Goal: Task Accomplishment & Management: Manage account settings

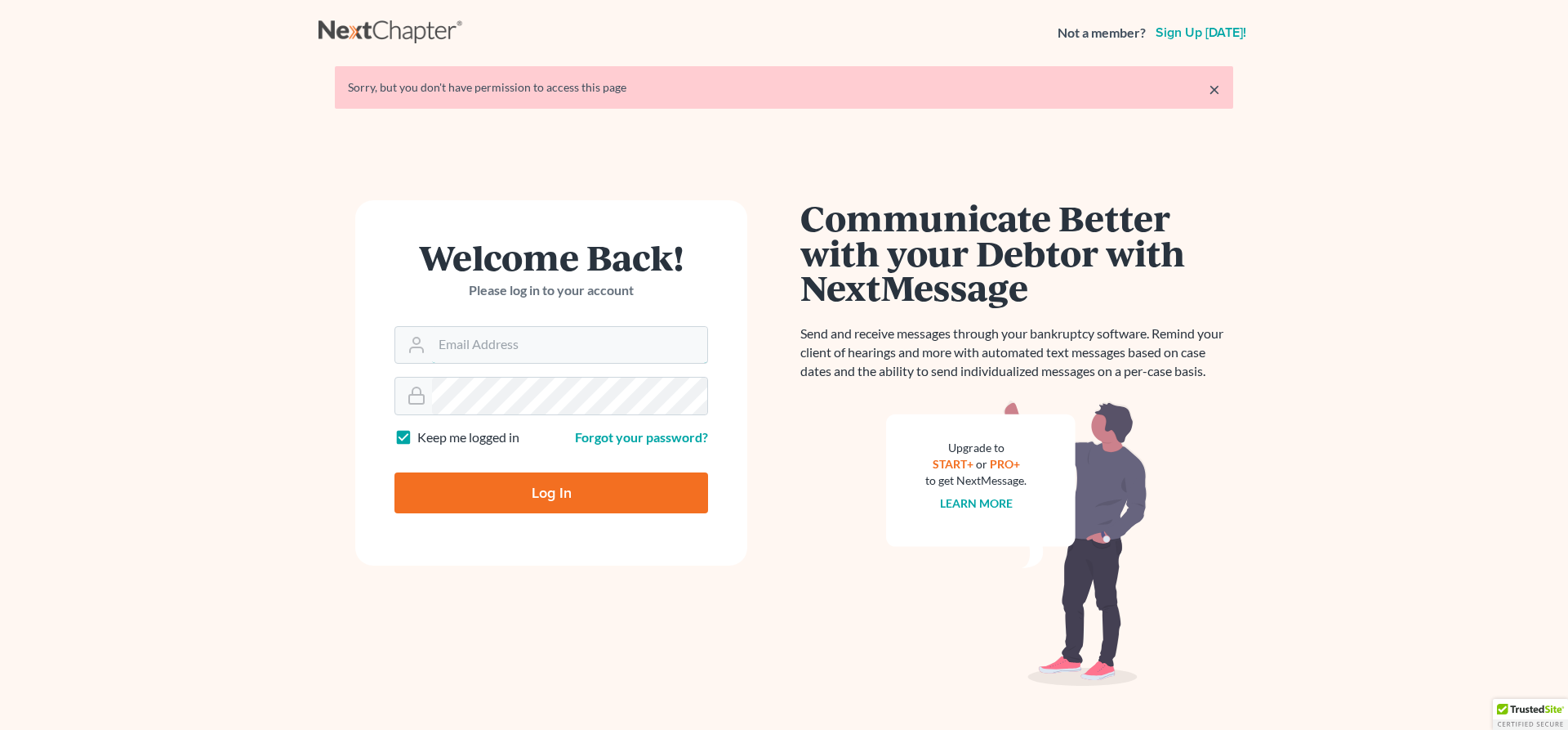
click at [569, 341] on input "Email Address" at bounding box center [569, 345] width 275 height 36
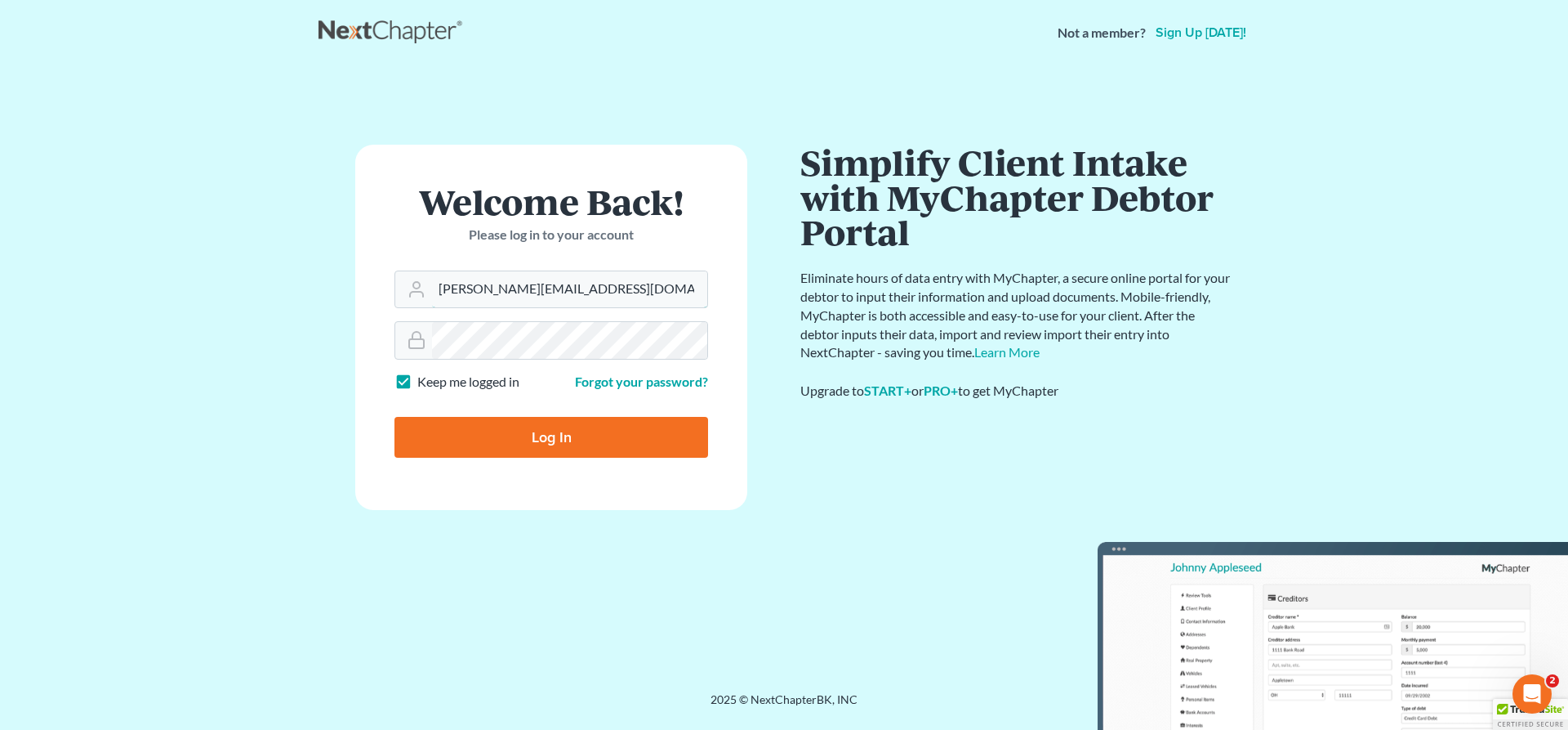
type input "Laura@mcgarraganlaw.com"
click at [563, 501] on form "Welcome Back! Please log in to your account Email Address Laura@mcgarraganlaw.c…" at bounding box center [551, 326] width 392 height 365
click at [570, 433] on input "Log In" at bounding box center [551, 436] width 313 height 41
type input "Thinking..."
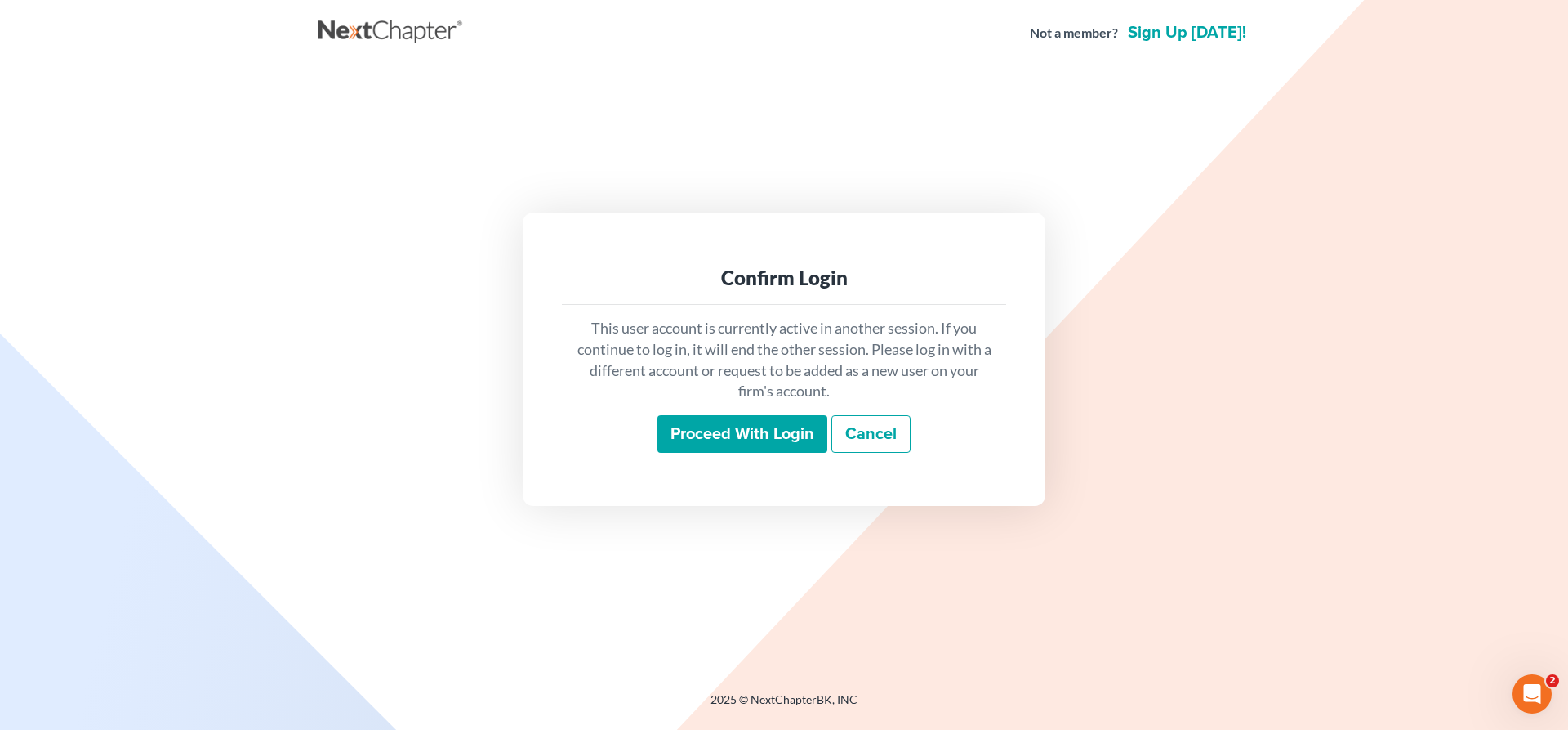
click at [779, 436] on input "Proceed with login" at bounding box center [742, 434] width 170 height 38
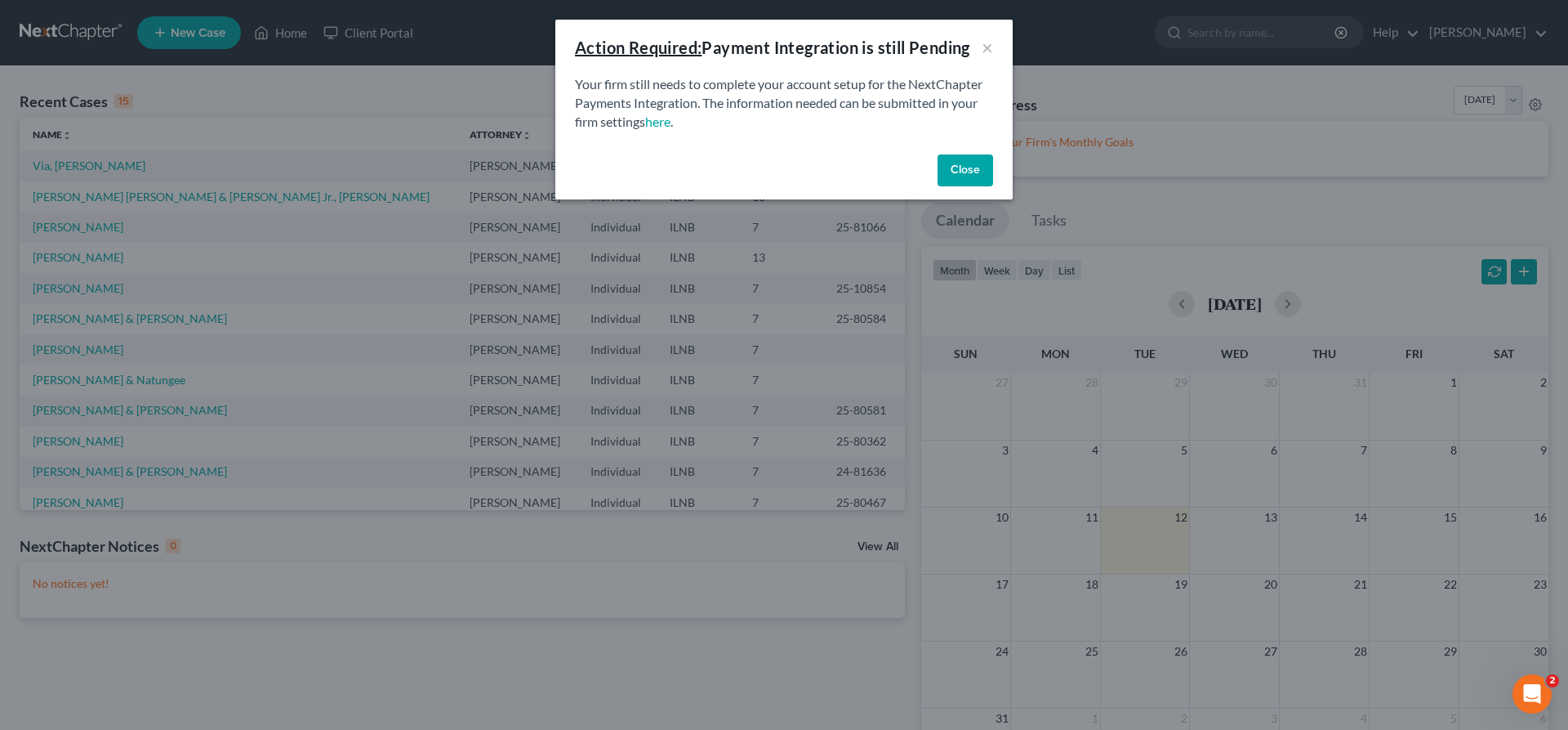
click at [976, 164] on button "Close" at bounding box center [966, 170] width 55 height 33
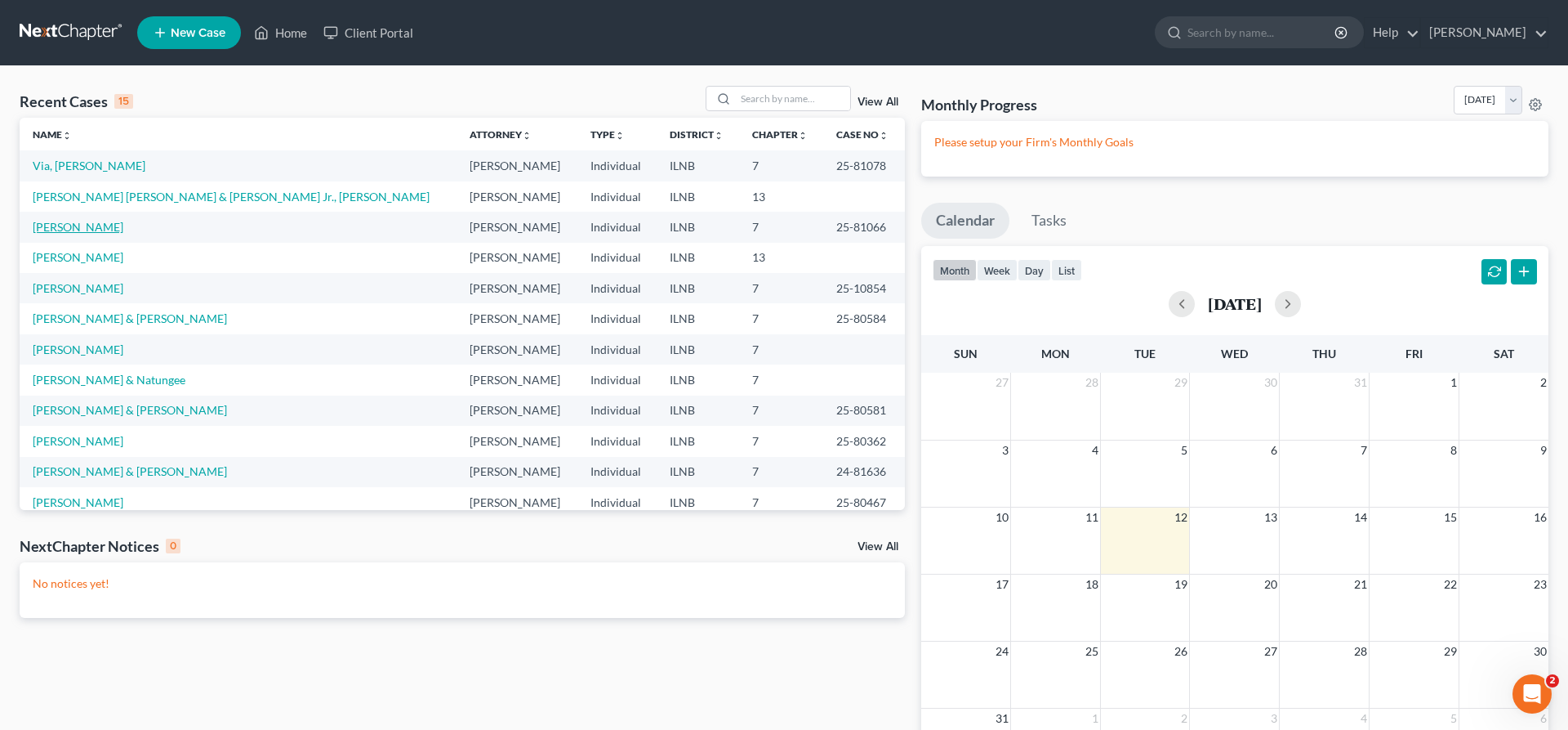
click at [92, 227] on link "[PERSON_NAME]" at bounding box center [78, 227] width 91 height 14
select select "1"
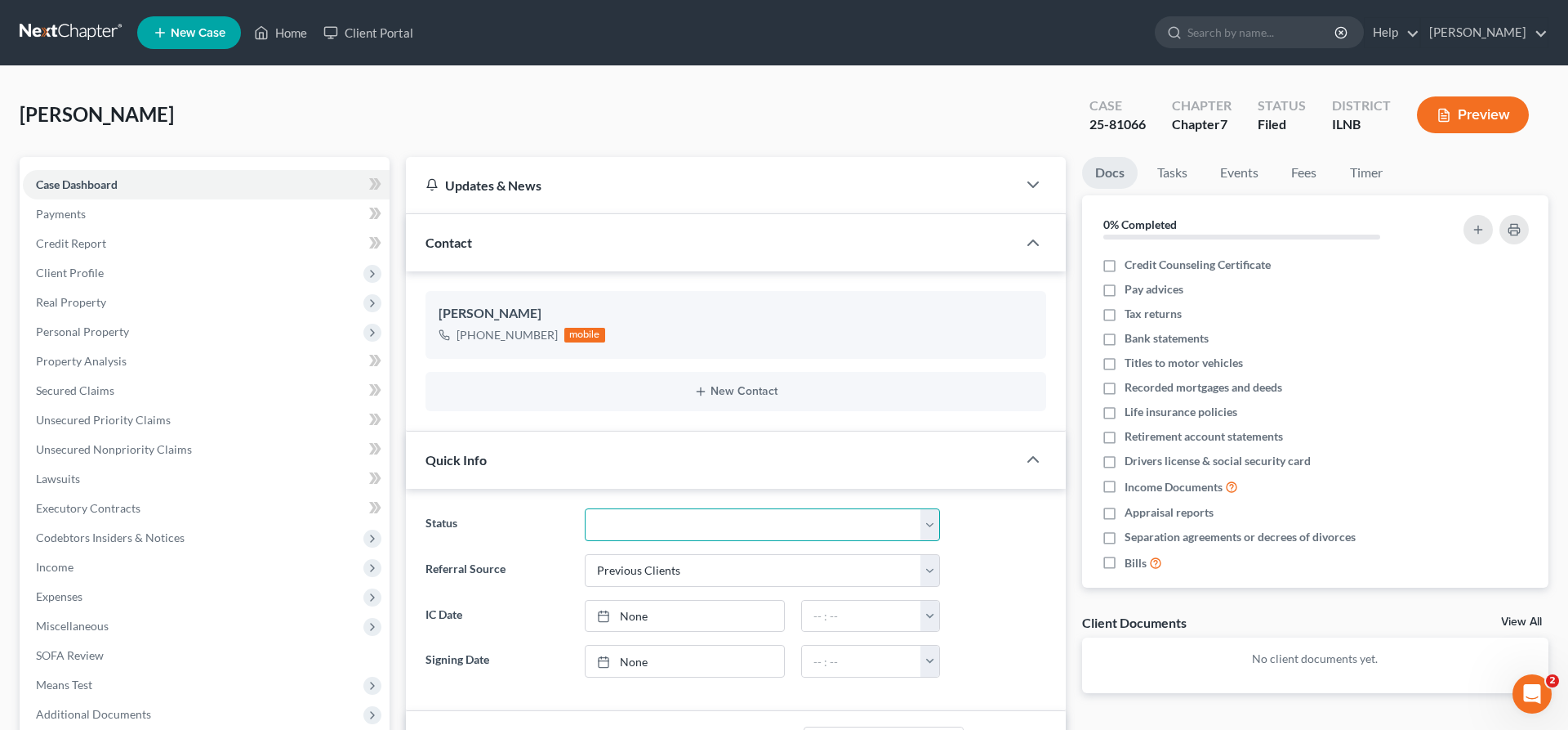
click at [585, 508] on select "Discharged Discharged & Reported Discharge Litigation Dismissal Notice Dismisse…" at bounding box center [762, 524] width 355 height 33
click at [679, 524] on select "Discharged Discharged & Reported Discharge Litigation Dismissal Notice Dismisse…" at bounding box center [762, 524] width 355 height 33
